Goal: Task Accomplishment & Management: Complete application form

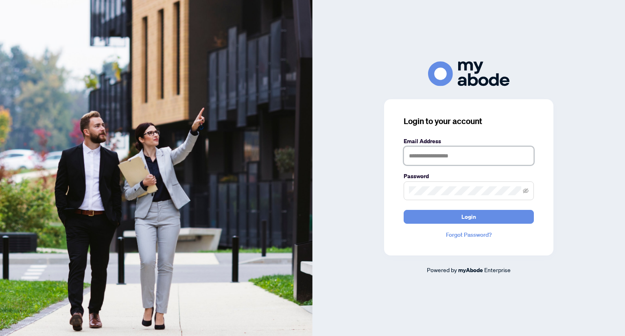
click at [441, 151] on input "text" at bounding box center [469, 155] width 130 height 19
type input "*"
type input "**********"
click at [404, 210] on button "Login" at bounding box center [469, 217] width 130 height 14
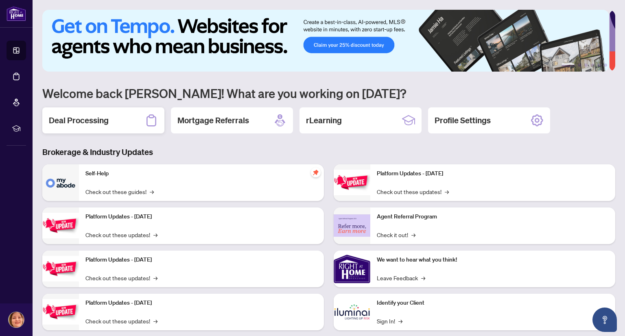
click at [87, 116] on h2 "Deal Processing" at bounding box center [79, 120] width 60 height 11
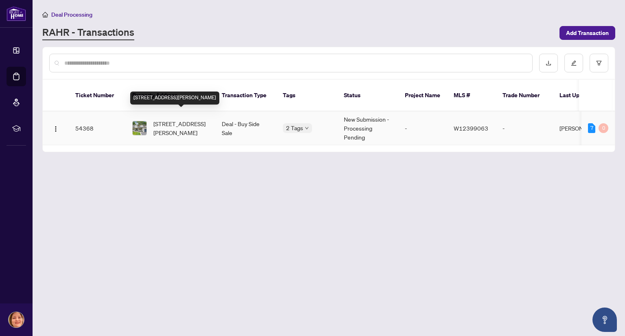
click at [163, 120] on span "[STREET_ADDRESS][PERSON_NAME]" at bounding box center [180, 128] width 55 height 18
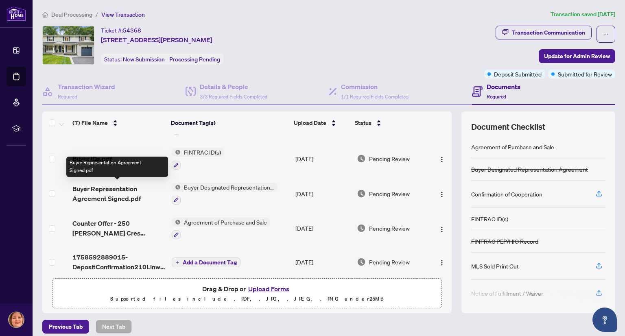
scroll to position [103, 0]
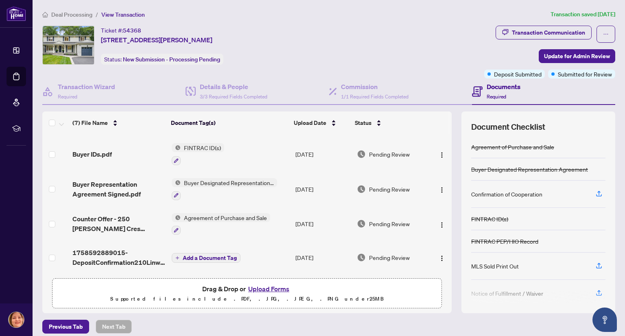
click at [277, 292] on button "Upload Forms" at bounding box center [269, 289] width 46 height 11
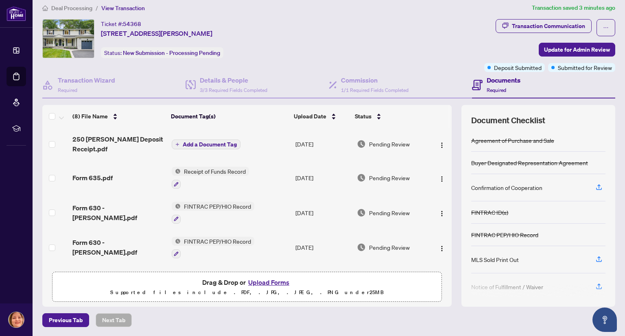
scroll to position [0, 0]
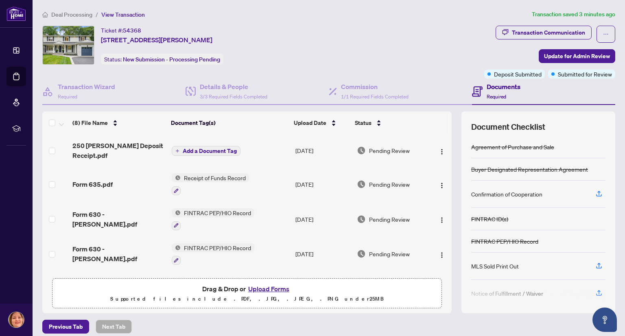
click at [175, 152] on button "Add a Document Tag" at bounding box center [206, 151] width 69 height 10
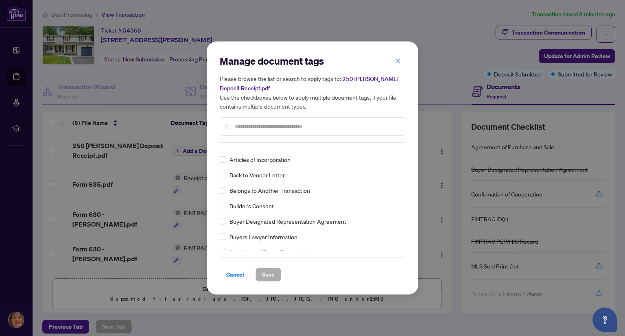
scroll to position [227, 0]
click at [275, 128] on input "text" at bounding box center [317, 126] width 164 height 9
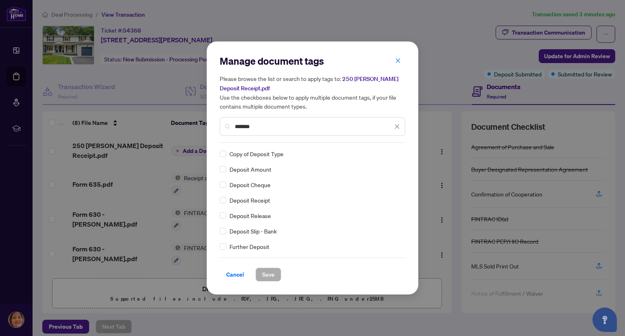
type input "*******"
click at [262, 275] on span "Save" at bounding box center [268, 274] width 13 height 13
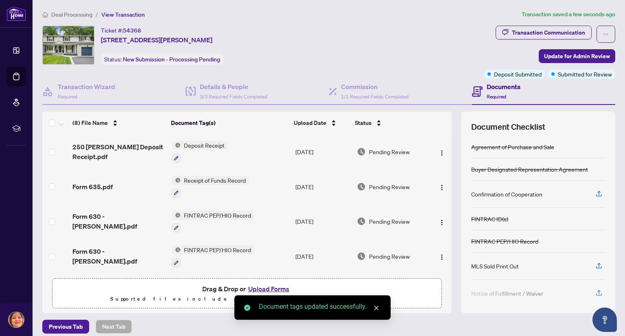
click at [257, 290] on button "Upload Forms" at bounding box center [269, 289] width 46 height 11
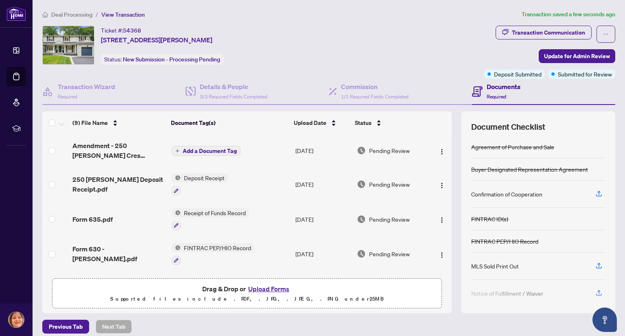
click at [175, 151] on icon "plus" at bounding box center [177, 151] width 4 height 4
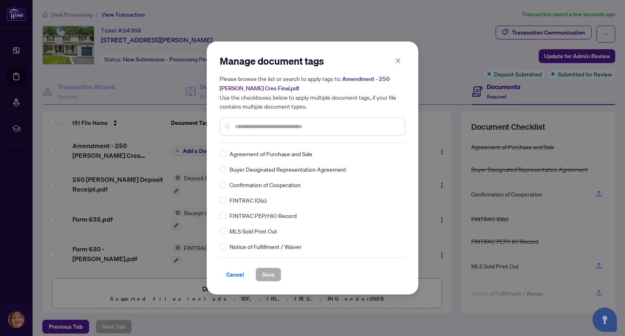
click at [265, 130] on input "text" at bounding box center [317, 126] width 164 height 9
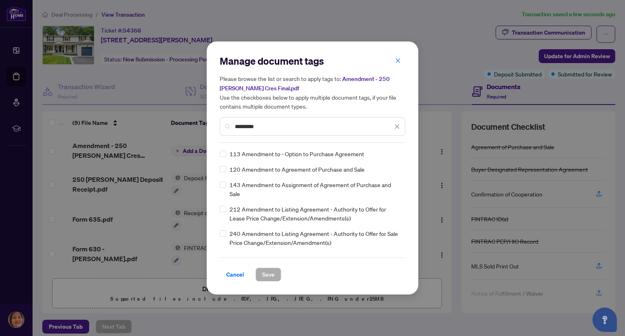
type input "*********"
click at [262, 276] on span "Save" at bounding box center [268, 274] width 13 height 13
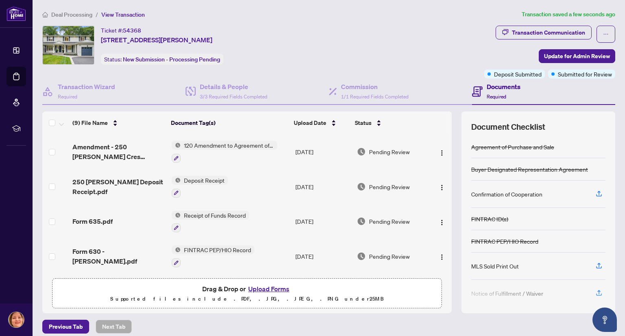
click at [265, 287] on button "Upload Forms" at bounding box center [269, 289] width 46 height 11
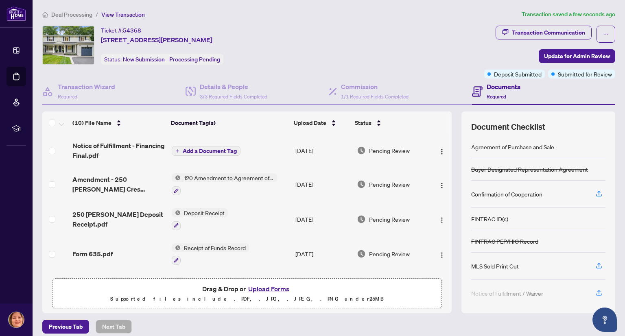
click at [175, 149] on icon "plus" at bounding box center [177, 151] width 4 height 4
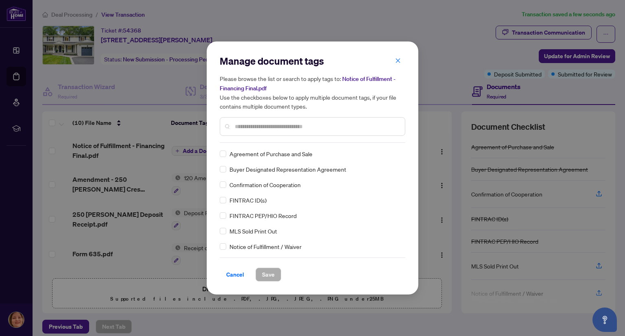
click at [265, 120] on div at bounding box center [312, 126] width 185 height 19
click at [258, 125] on input "text" at bounding box center [317, 126] width 164 height 9
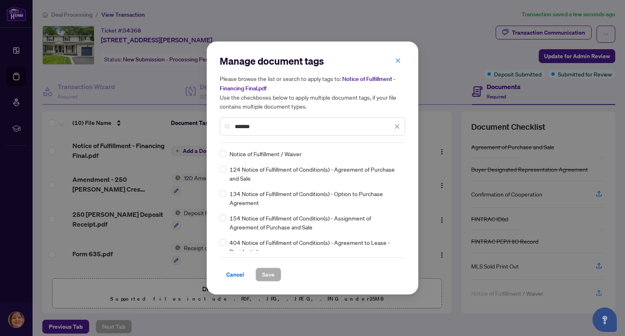
type input "*******"
click at [269, 273] on span "Save" at bounding box center [268, 274] width 13 height 13
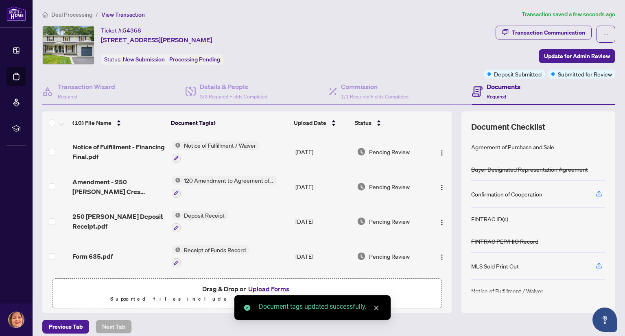
click at [267, 286] on button "Upload Forms" at bounding box center [269, 289] width 46 height 11
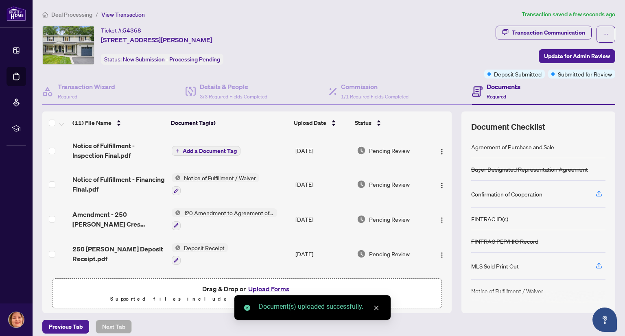
click at [175, 153] on button "Add a Document Tag" at bounding box center [206, 151] width 69 height 10
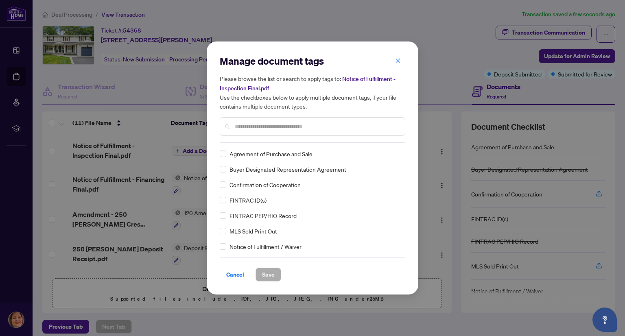
click at [246, 121] on div at bounding box center [312, 126] width 185 height 19
click at [243, 127] on input "text" at bounding box center [317, 126] width 164 height 9
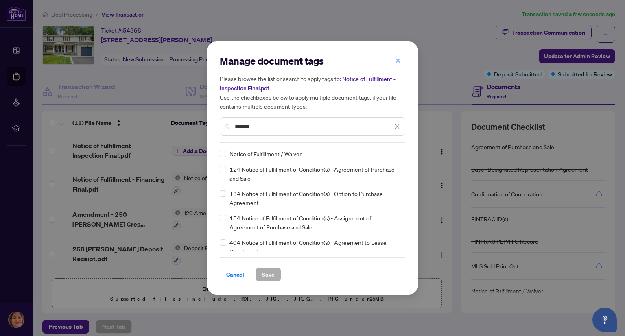
type input "*******"
click at [262, 268] on span "Save" at bounding box center [268, 274] width 13 height 13
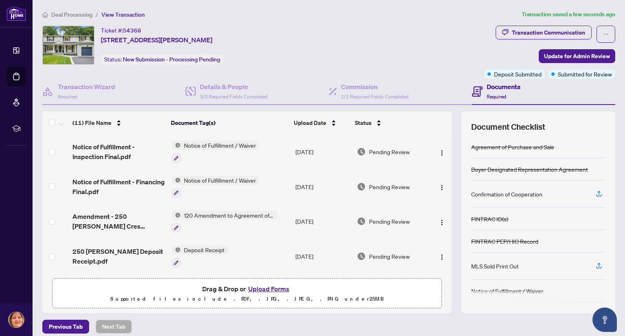
click at [259, 286] on button "Upload Forms" at bounding box center [269, 289] width 46 height 11
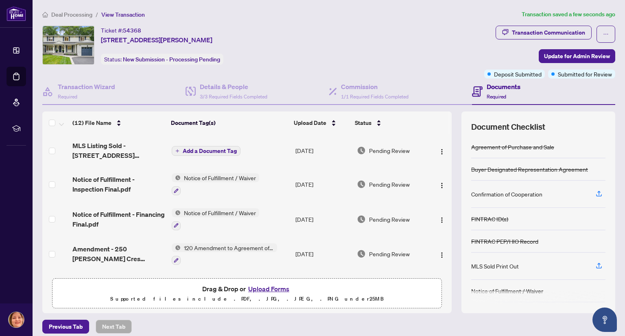
click at [177, 150] on button "Add a Document Tag" at bounding box center [206, 151] width 69 height 10
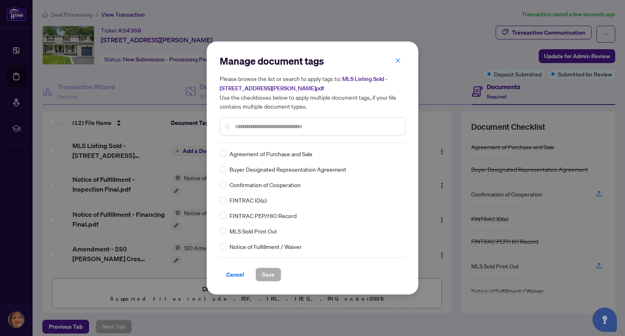
click at [260, 145] on div "Manage document tags Please browse the list or search to apply tags to: MLS Lis…" at bounding box center [312, 168] width 185 height 227
click at [249, 129] on input "text" at bounding box center [317, 126] width 164 height 9
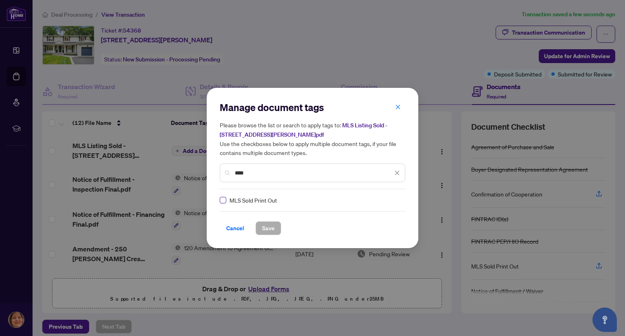
type input "****"
click at [266, 232] on span "Save" at bounding box center [268, 228] width 13 height 13
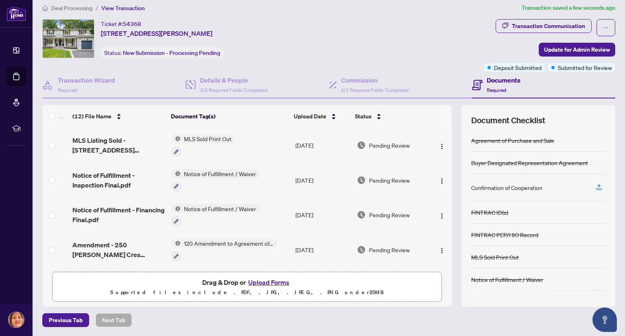
click at [264, 281] on button "Upload Forms" at bounding box center [269, 282] width 46 height 11
click at [260, 283] on button "Upload Forms" at bounding box center [269, 282] width 46 height 11
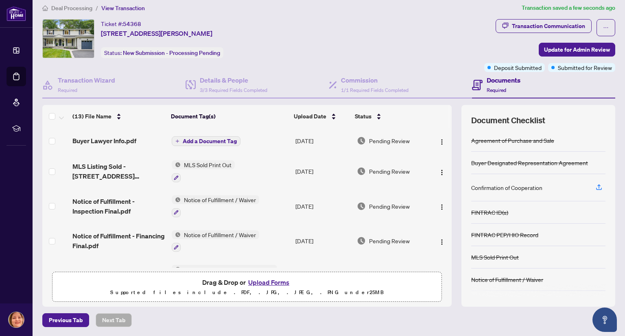
click at [268, 279] on button "Upload Forms" at bounding box center [269, 282] width 46 height 11
click at [176, 141] on icon "plus" at bounding box center [177, 141] width 3 height 0
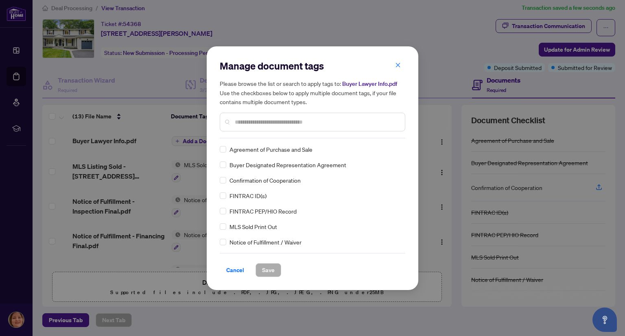
click at [249, 135] on div "Manage document tags Please browse the list or search to apply tags to: Buyer L…" at bounding box center [312, 98] width 185 height 79
drag, startPoint x: 257, startPoint y: 113, endPoint x: 251, endPoint y: 116, distance: 6.4
click at [251, 116] on div at bounding box center [312, 122] width 185 height 19
click at [242, 122] on input "text" at bounding box center [317, 122] width 164 height 9
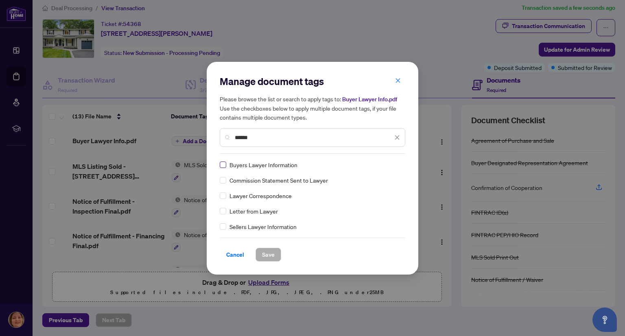
type input "******"
click at [264, 255] on span "Save" at bounding box center [268, 254] width 13 height 13
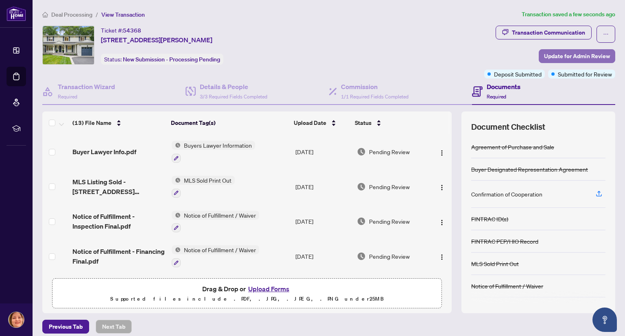
click at [559, 57] on span "Update for Admin Review" at bounding box center [577, 56] width 66 height 13
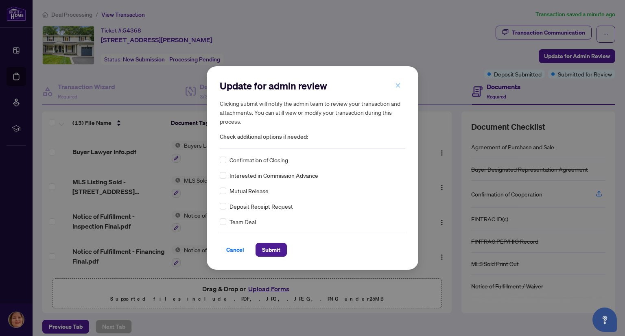
click at [395, 84] on icon "close" at bounding box center [398, 86] width 6 height 6
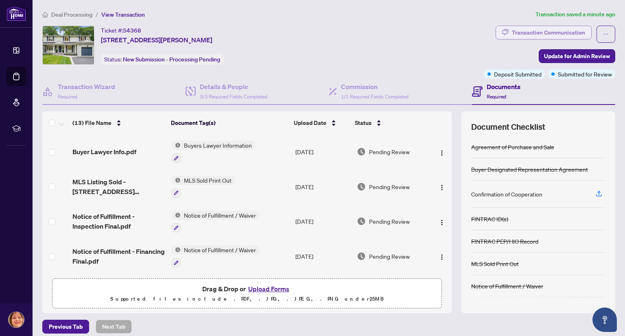
click at [541, 27] on div "Transaction Communication" at bounding box center [548, 32] width 73 height 13
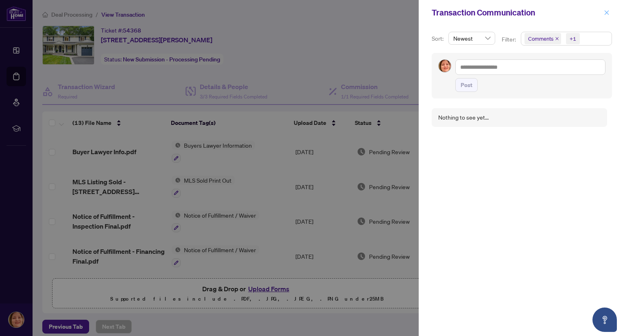
click at [608, 12] on icon "close" at bounding box center [607, 13] width 6 height 6
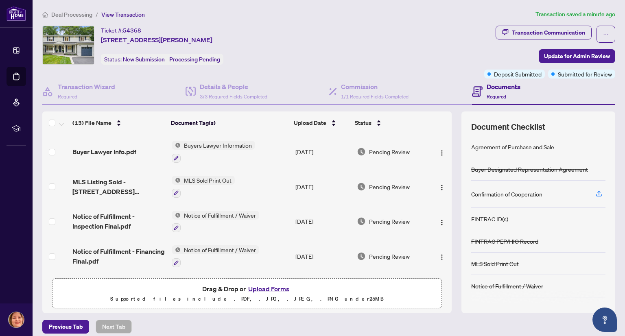
click at [609, 28] on div "Transaction Communication Update for Admin Review Deposit Submitted Submitted f…" at bounding box center [549, 52] width 134 height 53
click at [602, 31] on button "button" at bounding box center [605, 34] width 19 height 17
click at [396, 32] on div "Ticket #: 54368 [STREET_ADDRESS][PERSON_NAME] Status: New Submission - Processi…" at bounding box center [261, 45] width 438 height 39
click at [551, 52] on span "Update for Admin Review" at bounding box center [577, 56] width 66 height 13
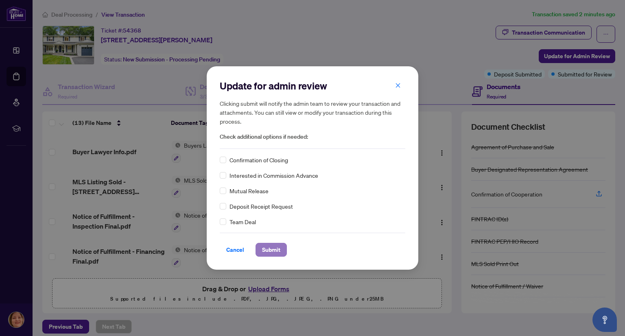
click at [273, 246] on span "Submit" at bounding box center [271, 249] width 18 height 13
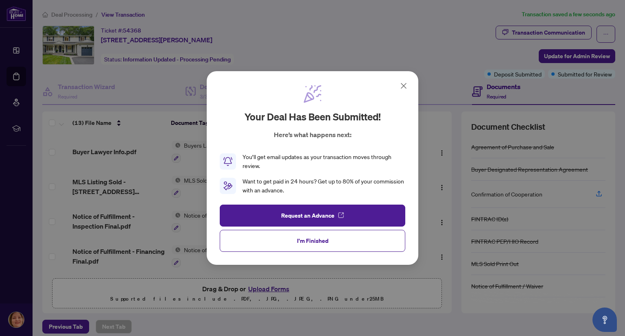
click at [405, 90] on icon at bounding box center [404, 86] width 10 height 10
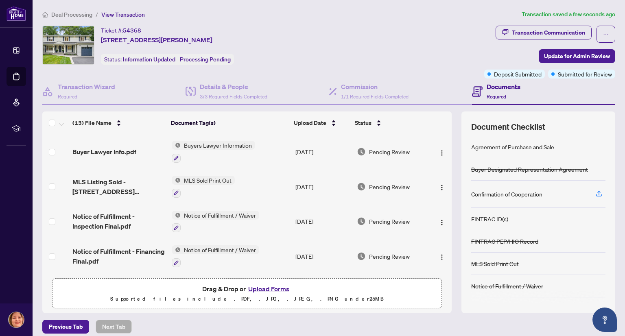
click at [325, 57] on div "Ticket #: 54368 [STREET_ADDRESS][PERSON_NAME] Status: Information Updated - Pro…" at bounding box center [261, 45] width 438 height 39
